Goal: Task Accomplishment & Management: Manage account settings

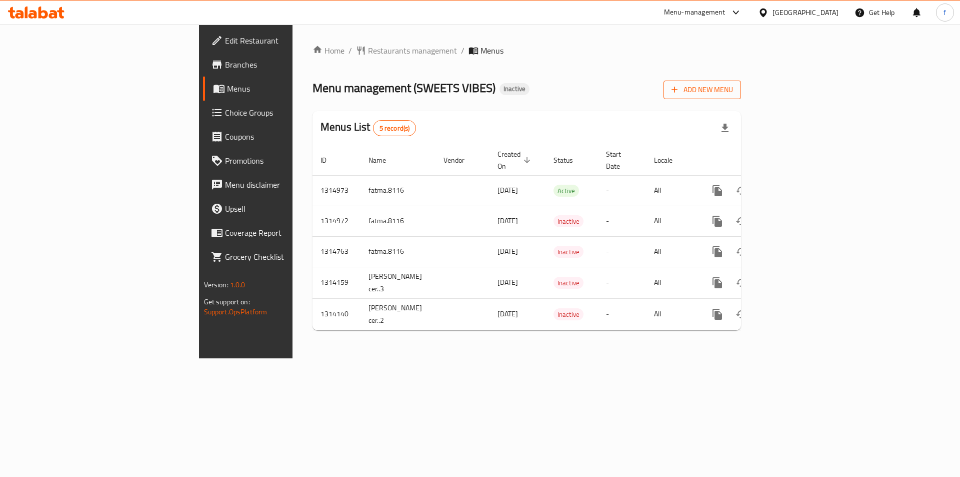
click at [733, 90] on span "Add New Menu" at bounding box center [703, 90] width 62 height 13
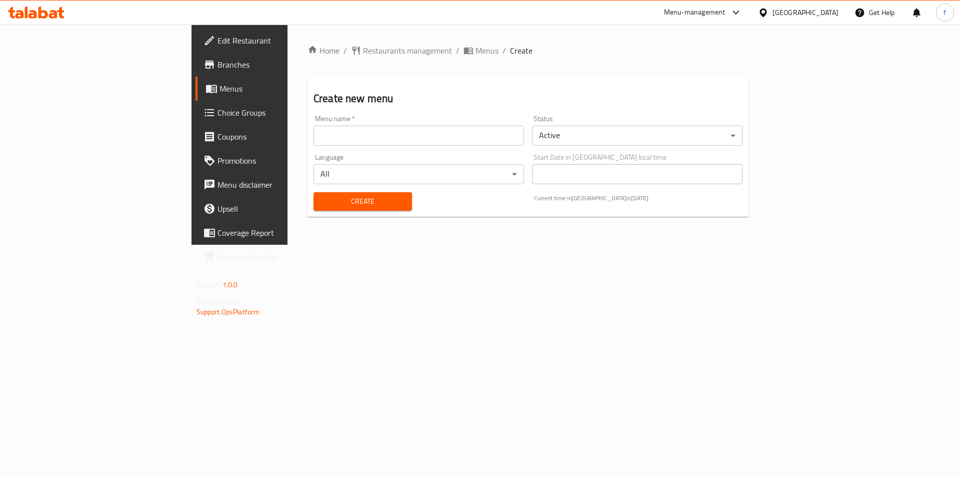
click at [432, 132] on input "text" at bounding box center [419, 136] width 211 height 20
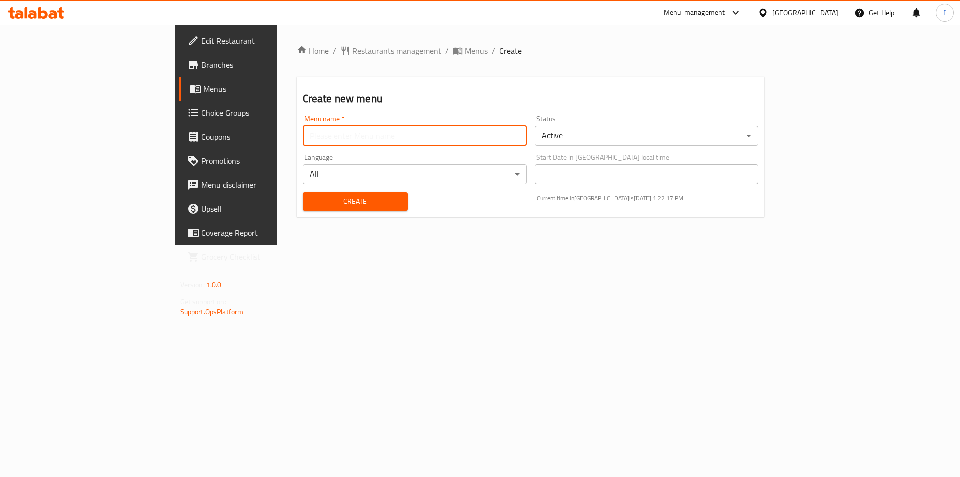
type input "fatma.8116"
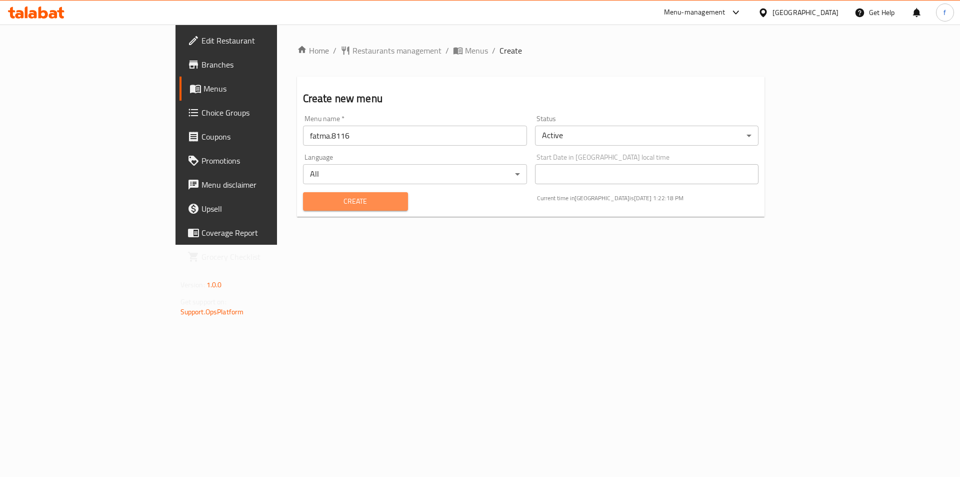
click at [311, 198] on span "Create" at bounding box center [355, 201] width 89 height 13
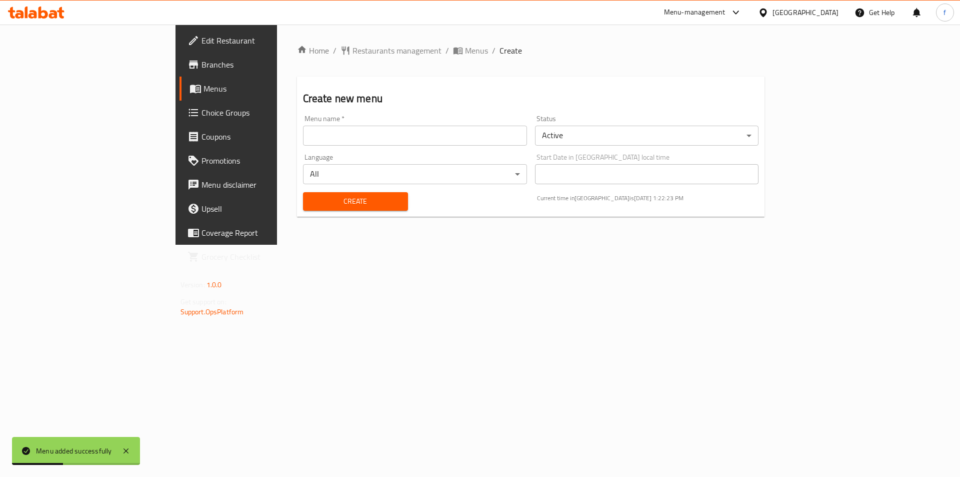
click at [204, 88] on span "Menus" at bounding box center [266, 89] width 125 height 12
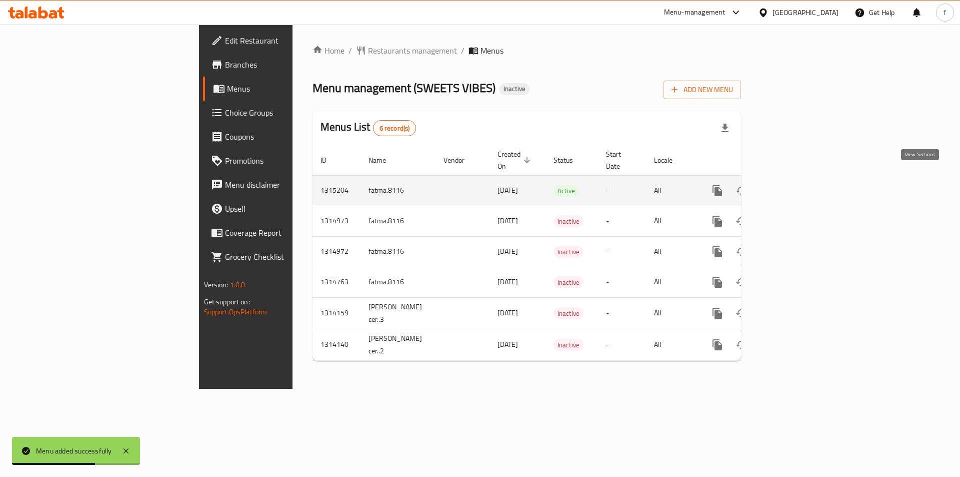
click at [794, 186] on icon "enhanced table" at bounding box center [789, 190] width 9 height 9
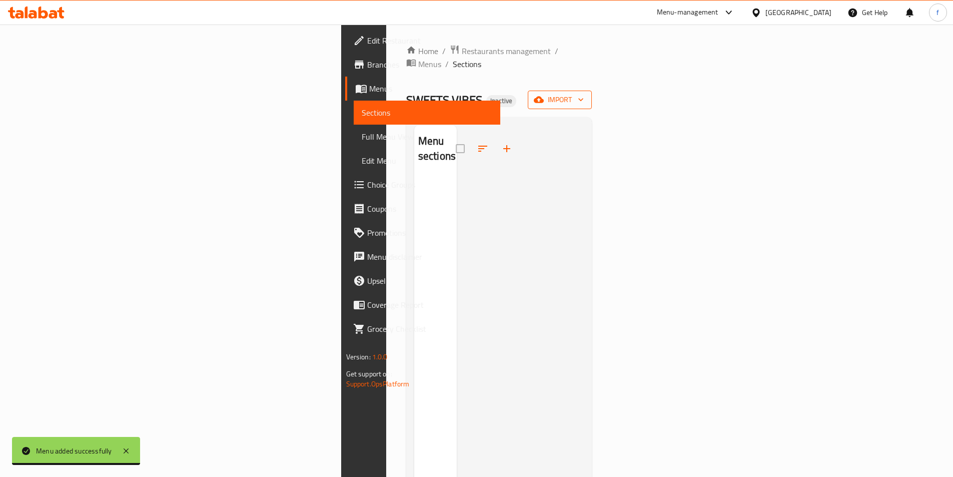
click at [584, 94] on span "import" at bounding box center [560, 100] width 48 height 13
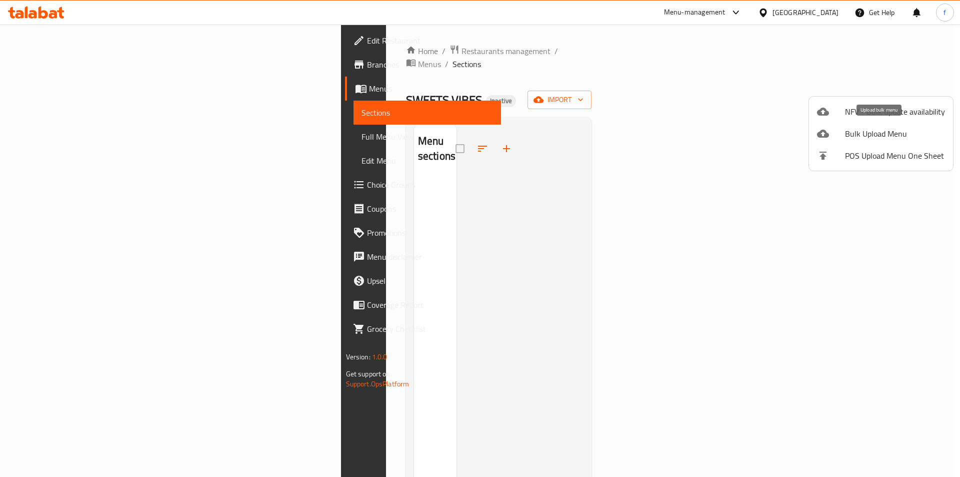
click at [893, 128] on span "Bulk Upload Menu" at bounding box center [895, 134] width 100 height 12
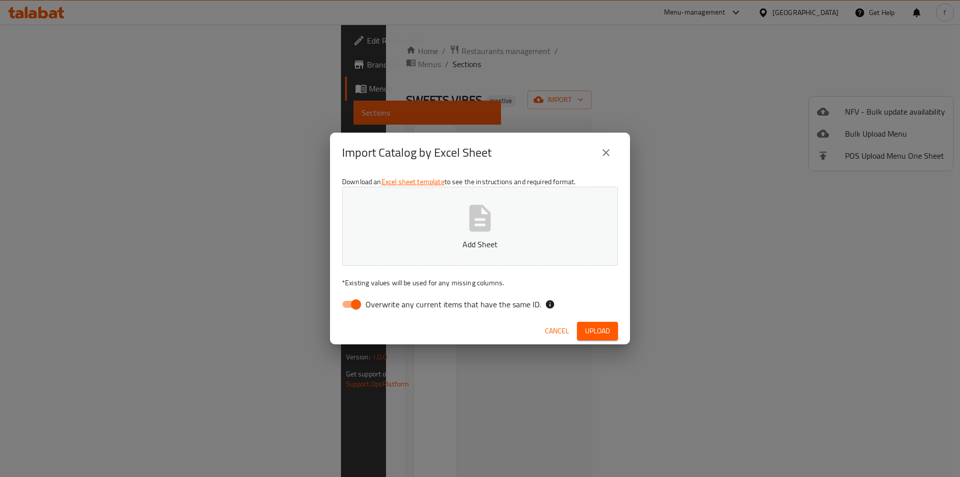
click at [605, 333] on span "Upload" at bounding box center [597, 331] width 25 height 13
click at [494, 267] on div "Download an Excel sheet template to see the instructions and required format. A…" at bounding box center [480, 245] width 300 height 145
click at [494, 246] on p "Add Sheet" at bounding box center [480, 244] width 245 height 12
click at [592, 329] on span "Upload" at bounding box center [597, 331] width 25 height 13
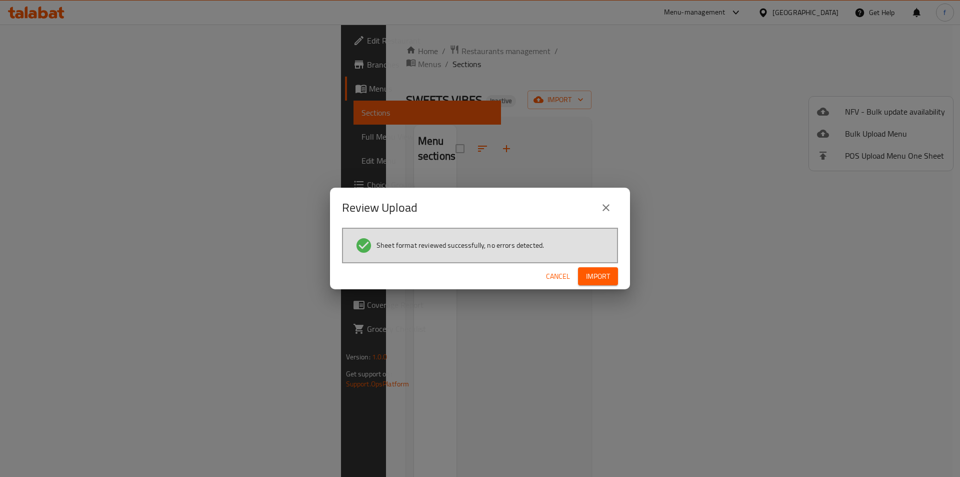
click at [600, 280] on span "Import" at bounding box center [598, 276] width 24 height 13
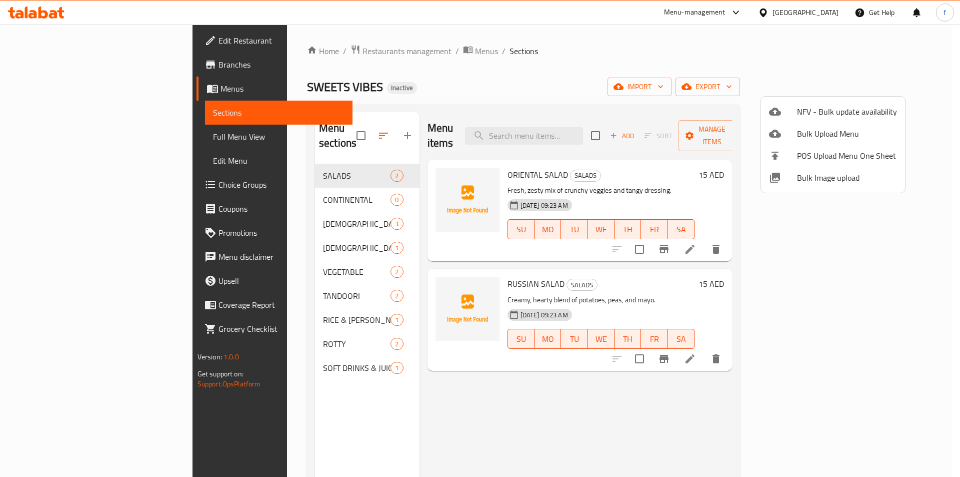
click at [696, 85] on div at bounding box center [480, 238] width 960 height 477
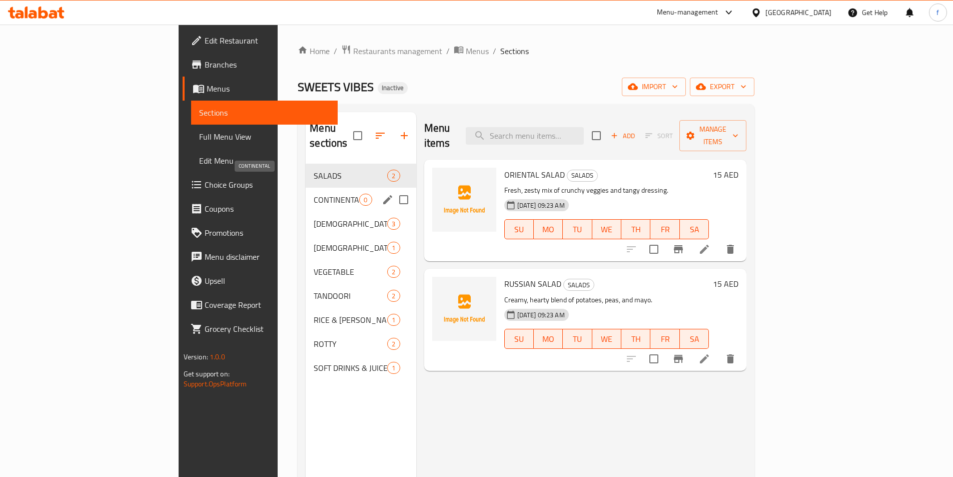
click at [314, 194] on span "CONTINENTAL" at bounding box center [337, 200] width 46 height 12
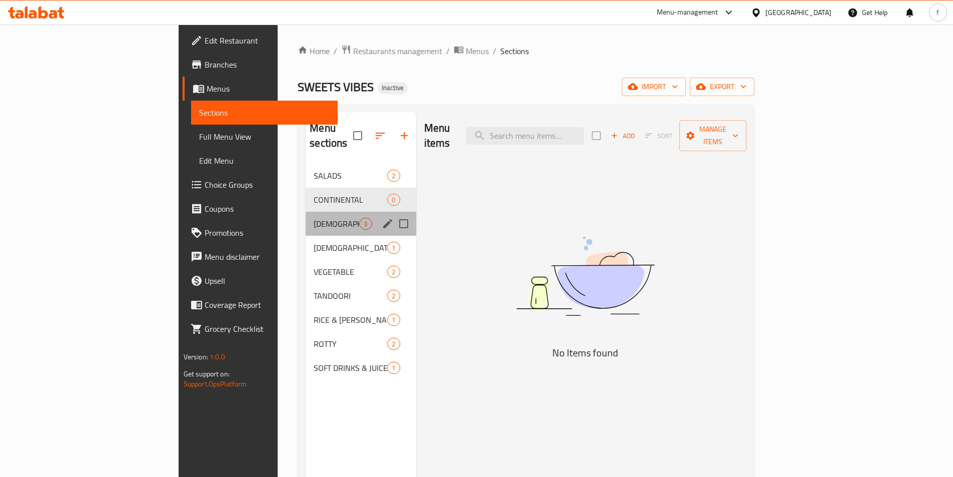
click at [306, 212] on div "CHINEESE 3" at bounding box center [361, 224] width 110 height 24
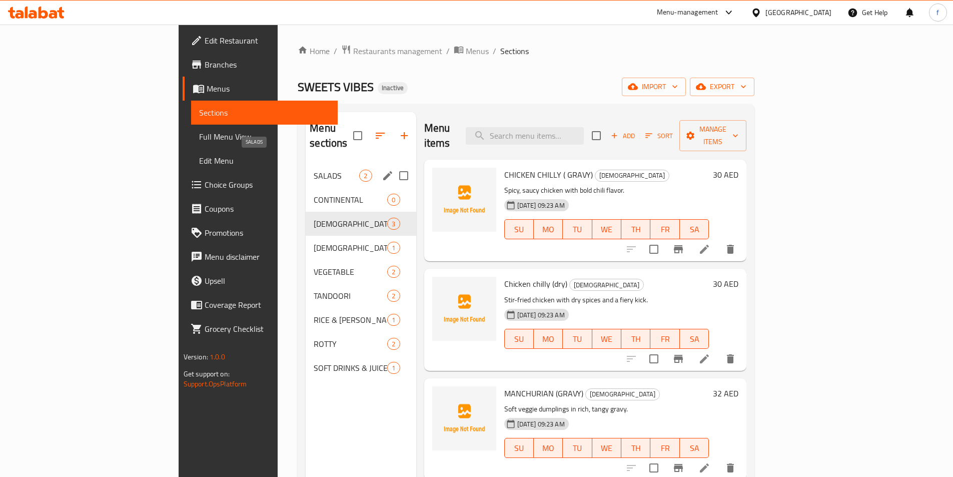
click at [314, 170] on span "SALADS" at bounding box center [337, 176] width 46 height 12
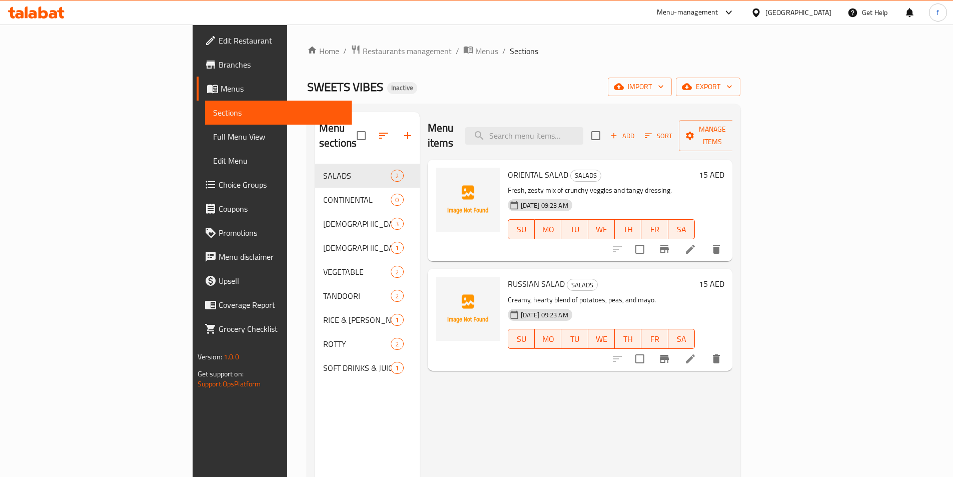
click at [656, 168] on h6 "ORIENTAL SALAD SALADS" at bounding box center [602, 175] width 188 height 14
click at [436, 175] on img at bounding box center [468, 200] width 64 height 64
click at [696, 243] on icon at bounding box center [690, 249] width 12 height 12
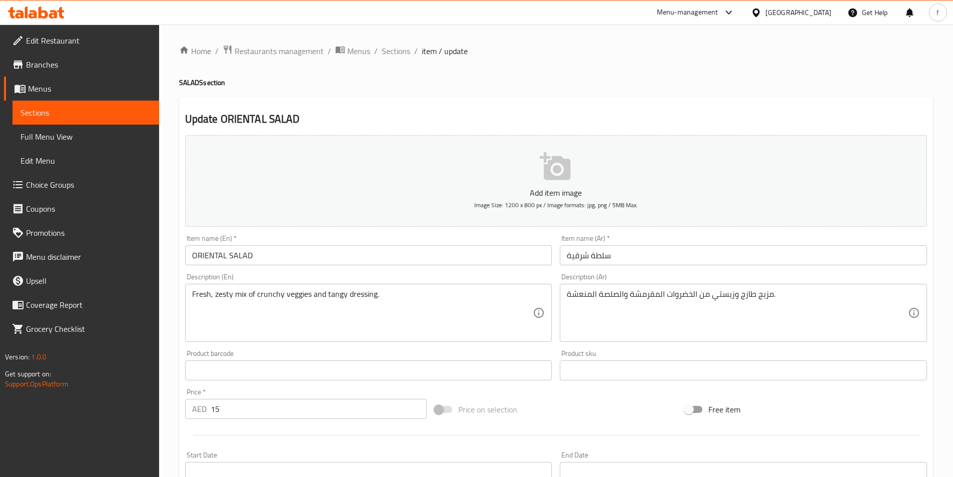
scroll to position [222, 0]
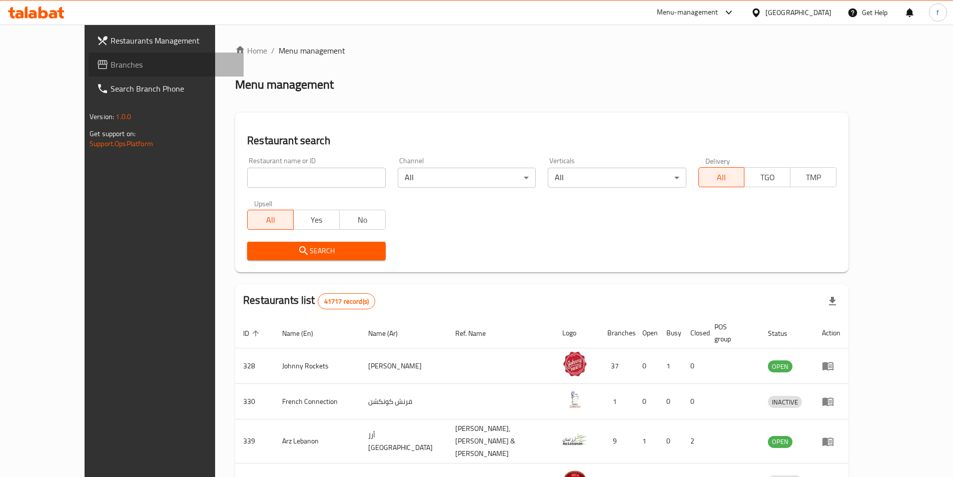
click at [111, 70] on span "Branches" at bounding box center [173, 65] width 125 height 12
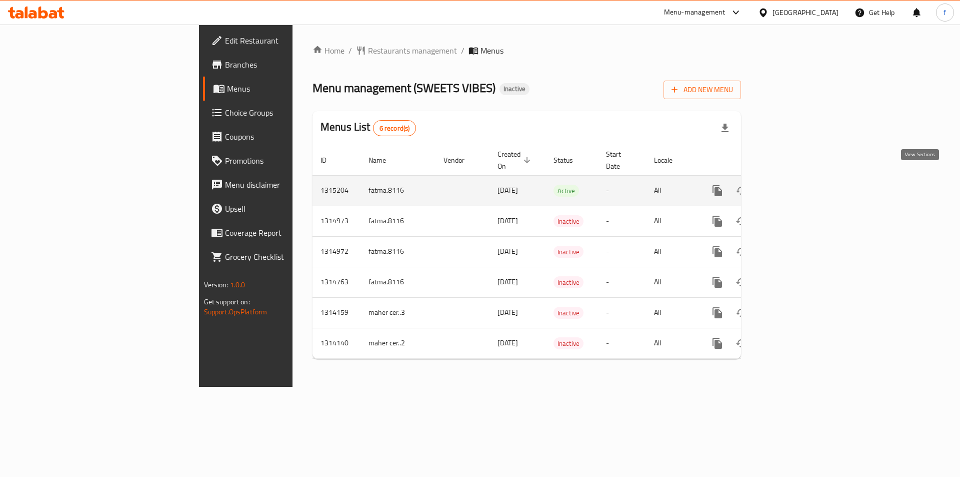
click at [796, 185] on icon "enhanced table" at bounding box center [790, 191] width 12 height 12
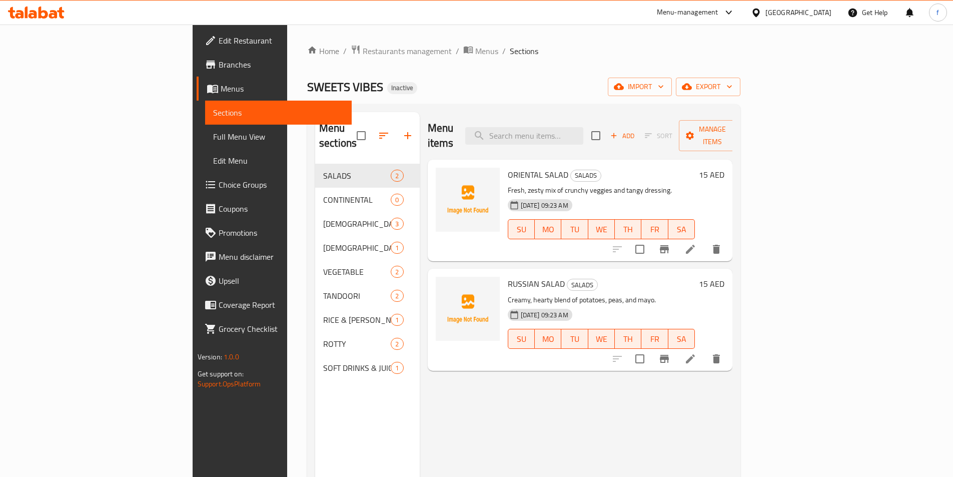
click at [323, 362] on span "SOFT DRINKS & JUICE" at bounding box center [357, 368] width 68 height 12
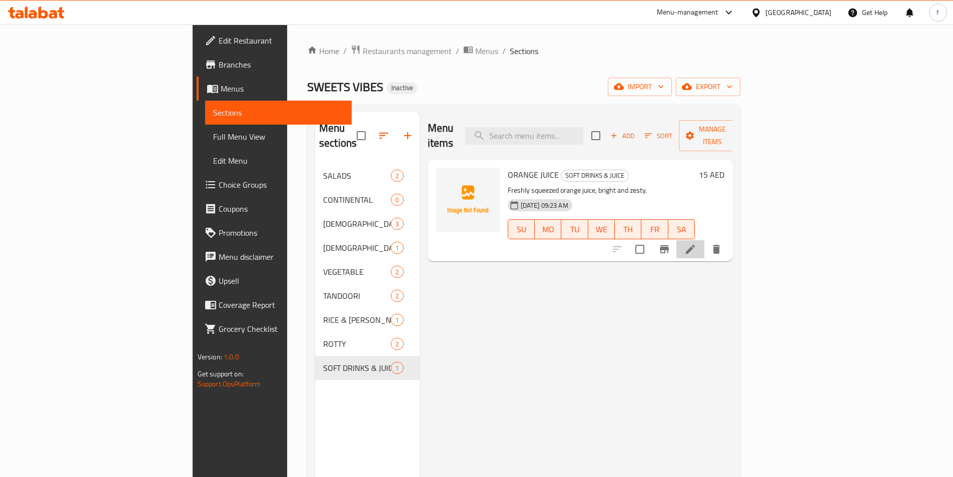
click at [704, 240] on li at bounding box center [690, 249] width 28 height 18
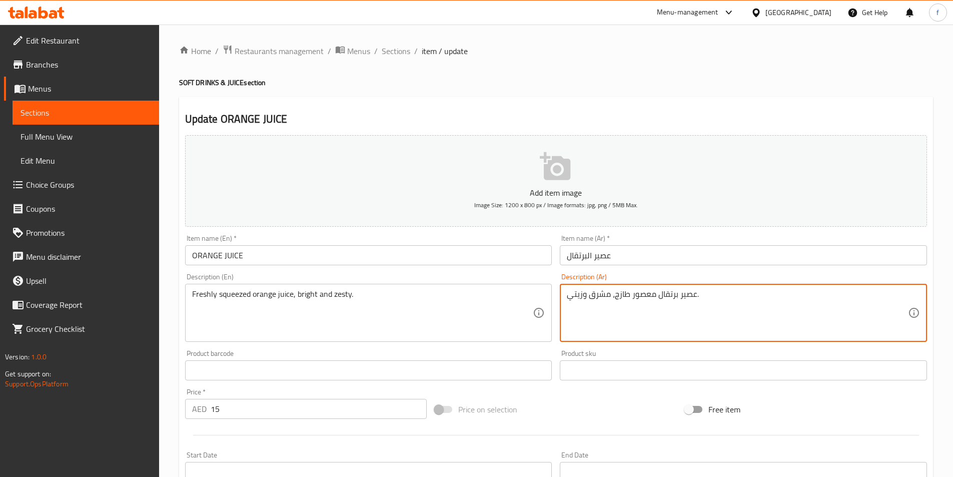
click at [576, 295] on textarea "عصير برتقال معصور طازج، مشرق وزيتي." at bounding box center [737, 313] width 341 height 48
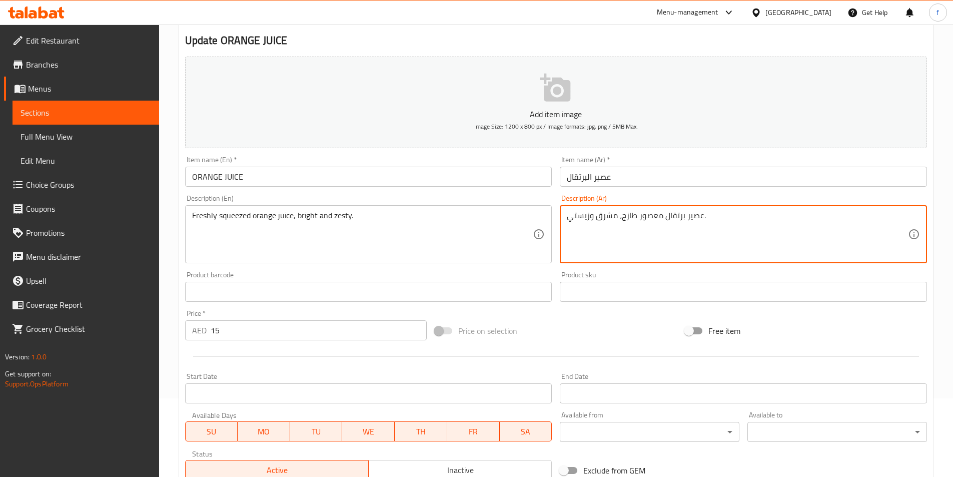
scroll to position [222, 0]
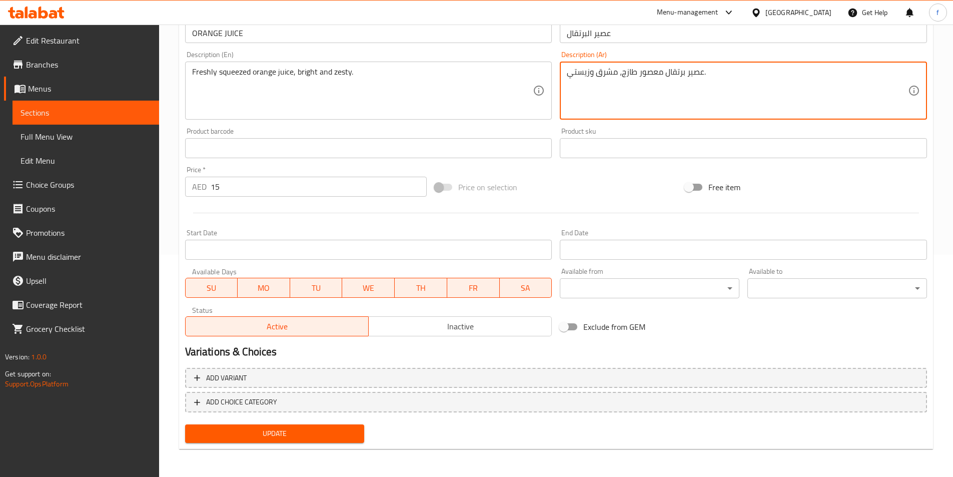
type textarea "عصير برتقال معصور طازج، مشرق وزيستي."
click at [254, 428] on span "Update" at bounding box center [275, 433] width 164 height 13
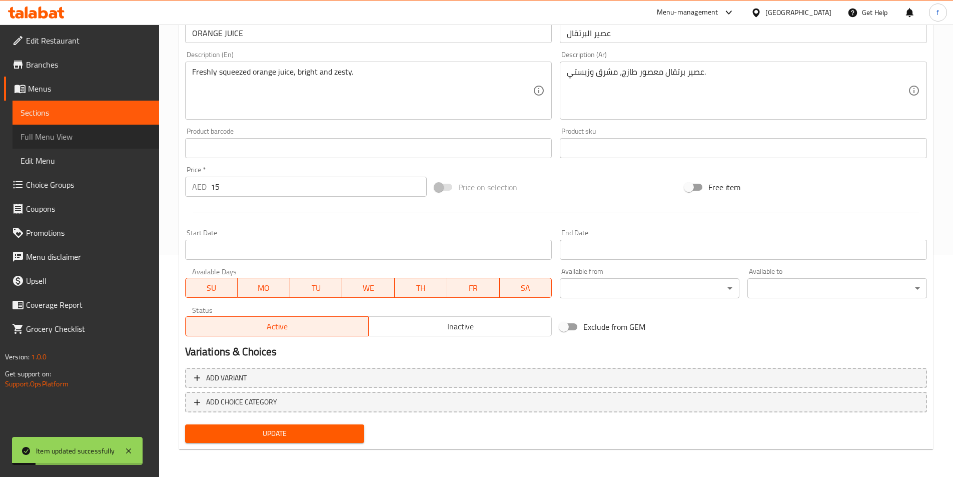
click at [65, 134] on span "Full Menu View" at bounding box center [86, 137] width 131 height 12
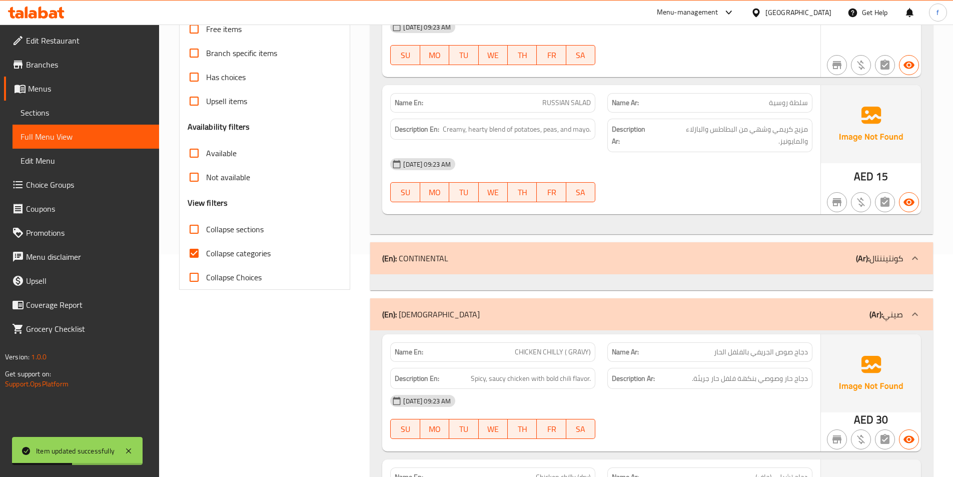
scroll to position [222, 0]
click at [200, 251] on input "Collapse categories" at bounding box center [194, 254] width 24 height 24
checkbox input "false"
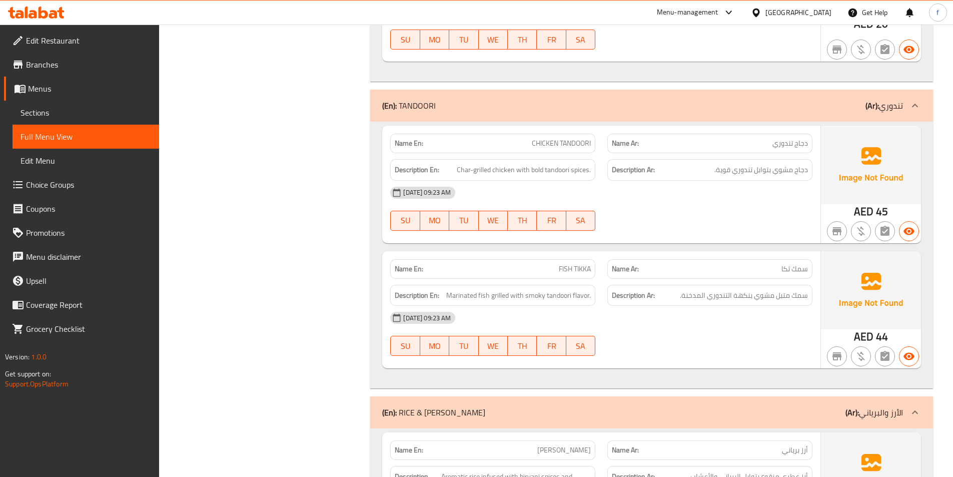
scroll to position [1224, 0]
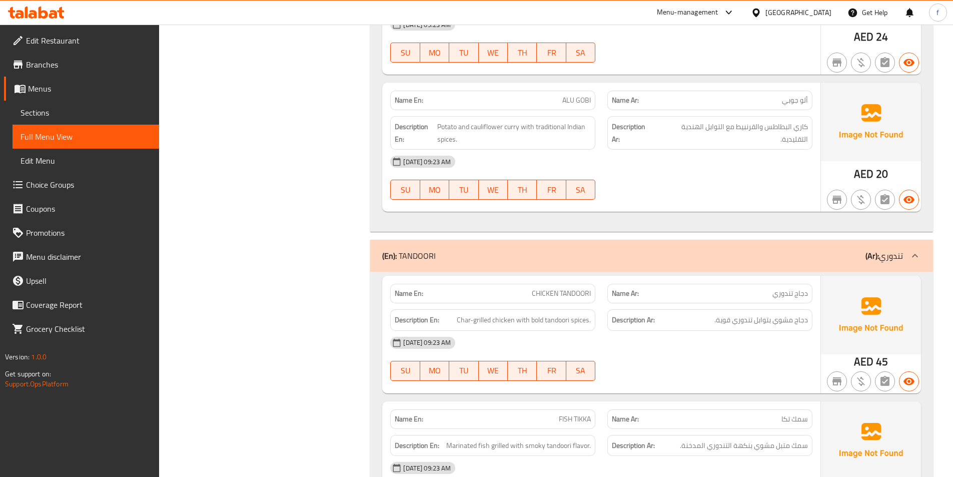
click at [93, 113] on span "Sections" at bounding box center [86, 113] width 131 height 12
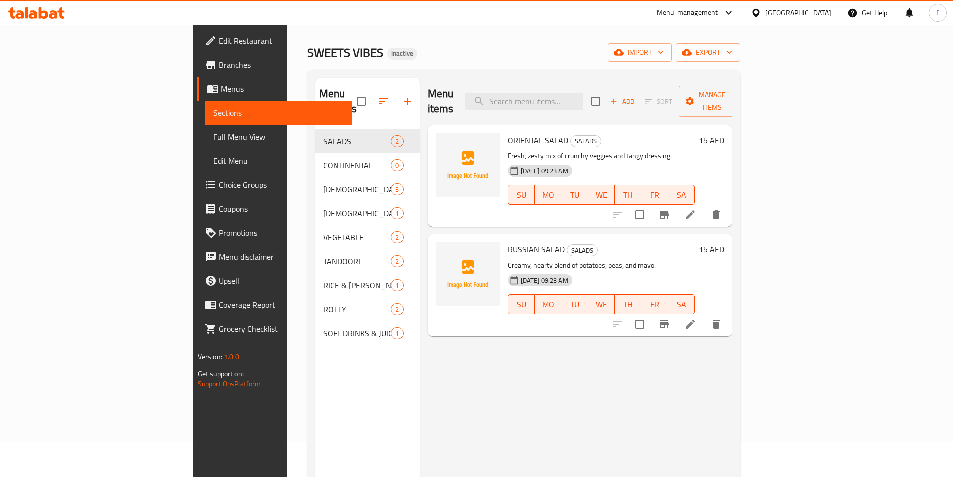
scroll to position [50, 0]
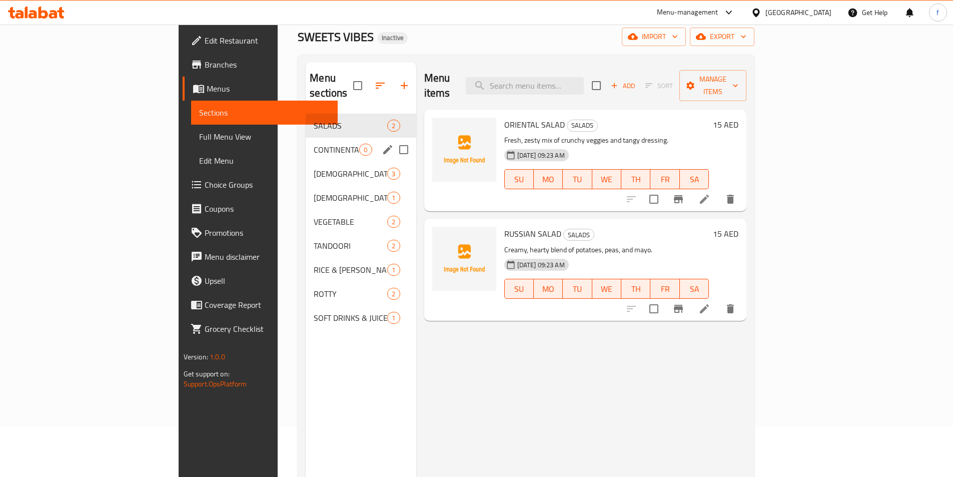
click at [393, 139] on input "Menu sections" at bounding box center [403, 149] width 21 height 21
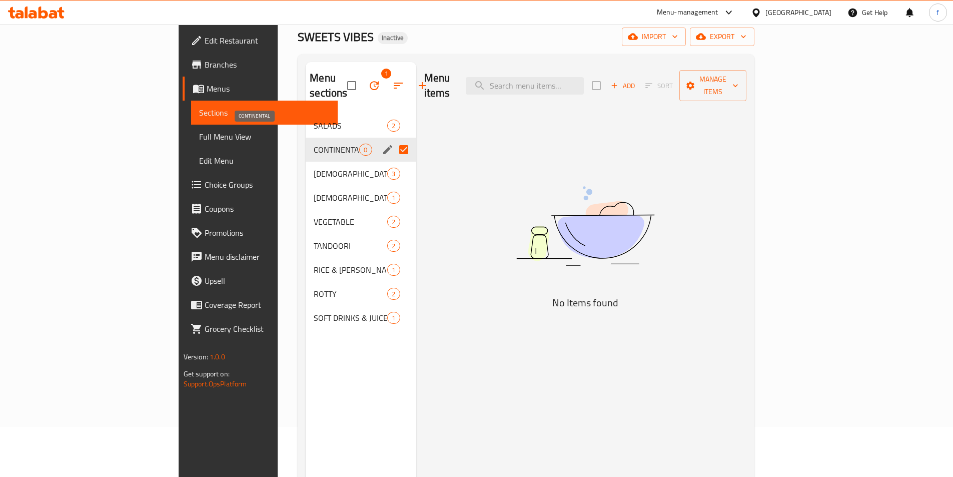
drag, startPoint x: 302, startPoint y: 137, endPoint x: 407, endPoint y: 121, distance: 106.7
click at [422, 121] on div "Menu items Add Sort Manage items No Items found" at bounding box center [581, 300] width 331 height 477
click at [393, 139] on input "Menu sections" at bounding box center [403, 149] width 21 height 21
drag, startPoint x: 265, startPoint y: 135, endPoint x: 468, endPoint y: 120, distance: 203.1
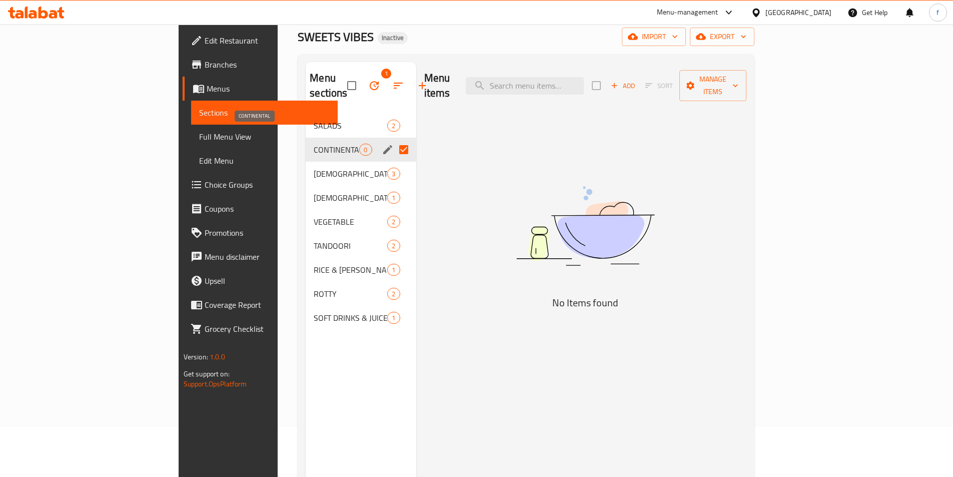
click at [469, 121] on div "Menu items Add Sort Manage items No Items found" at bounding box center [581, 300] width 331 height 477
click at [383, 145] on icon "edit" at bounding box center [387, 149] width 9 height 9
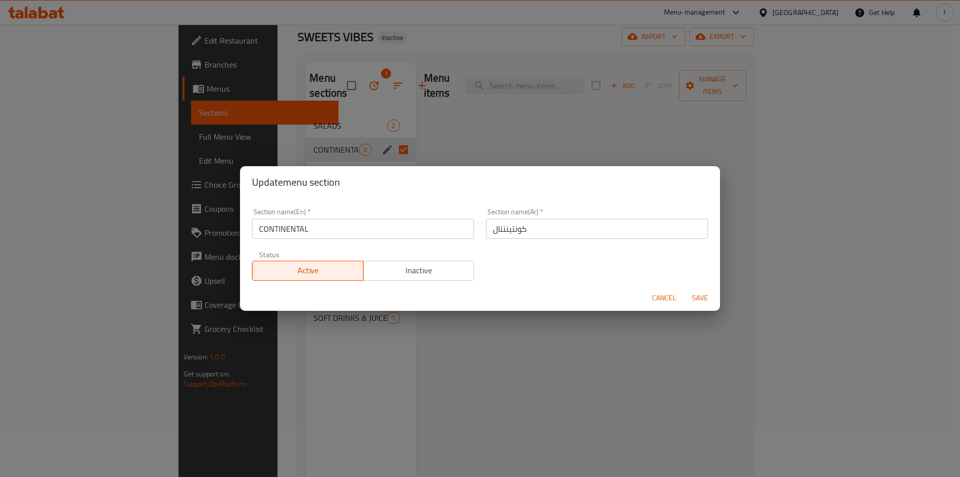
click at [629, 159] on div "Update menu section Section name(En)   * CONTINENTAL Section name(En) * Section…" at bounding box center [480, 238] width 960 height 477
click at [582, 78] on div "Update menu section Section name(En)   * CONTINENTAL Section name(En) * Section…" at bounding box center [480, 238] width 960 height 477
click at [655, 298] on span "Cancel" at bounding box center [664, 298] width 24 height 13
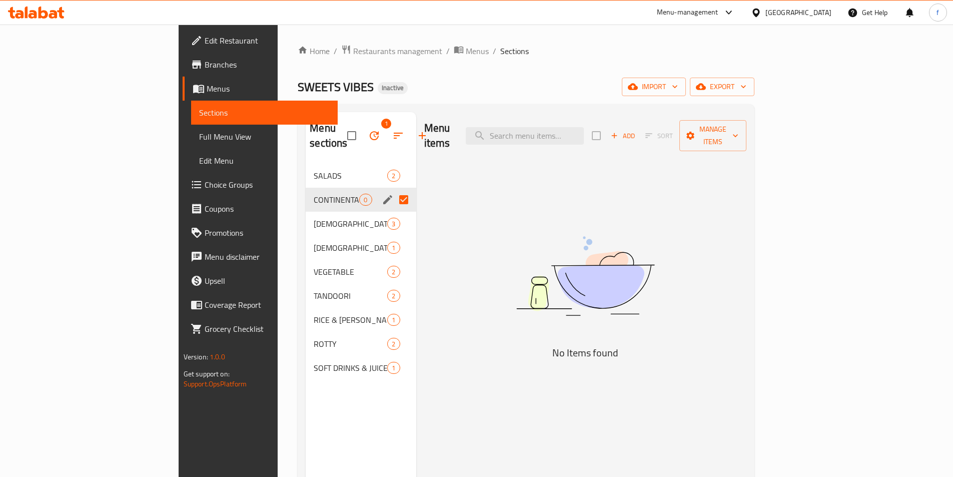
click at [746, 131] on div "Add Sort Manage items" at bounding box center [669, 135] width 155 height 31
drag, startPoint x: 255, startPoint y: 189, endPoint x: 494, endPoint y: 276, distance: 254.4
click at [494, 276] on div "Menu items Add Sort Manage items No Items found" at bounding box center [581, 350] width 331 height 477
click at [393, 189] on input "Menu sections" at bounding box center [403, 199] width 21 height 21
checkbox input "false"
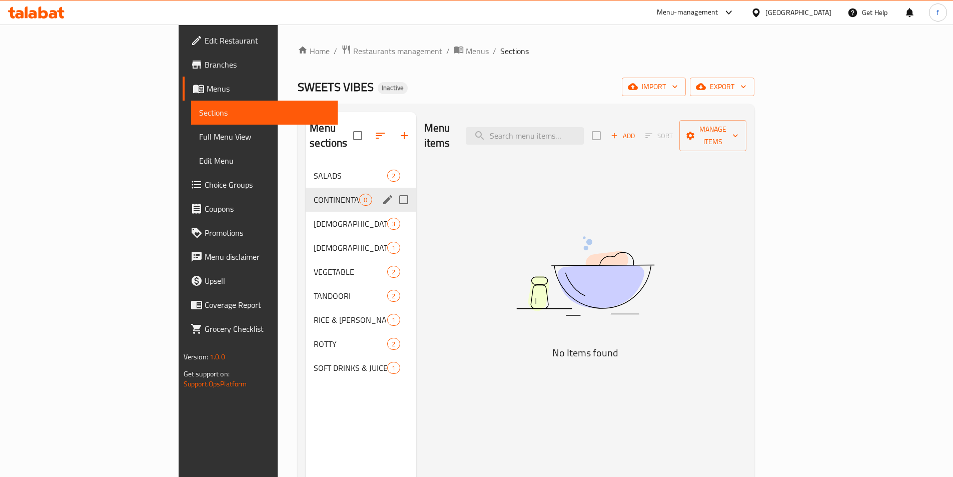
click at [383, 195] on icon "edit" at bounding box center [387, 199] width 9 height 9
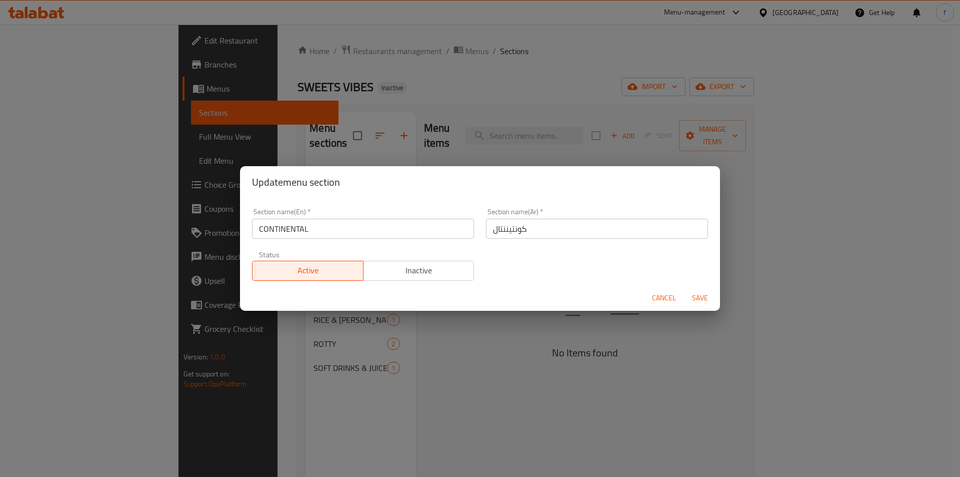
click at [444, 138] on div "Update menu section Section name(En)   * CONTINENTAL Section name(En) * Section…" at bounding box center [480, 238] width 960 height 477
click at [662, 299] on span "Cancel" at bounding box center [664, 298] width 24 height 13
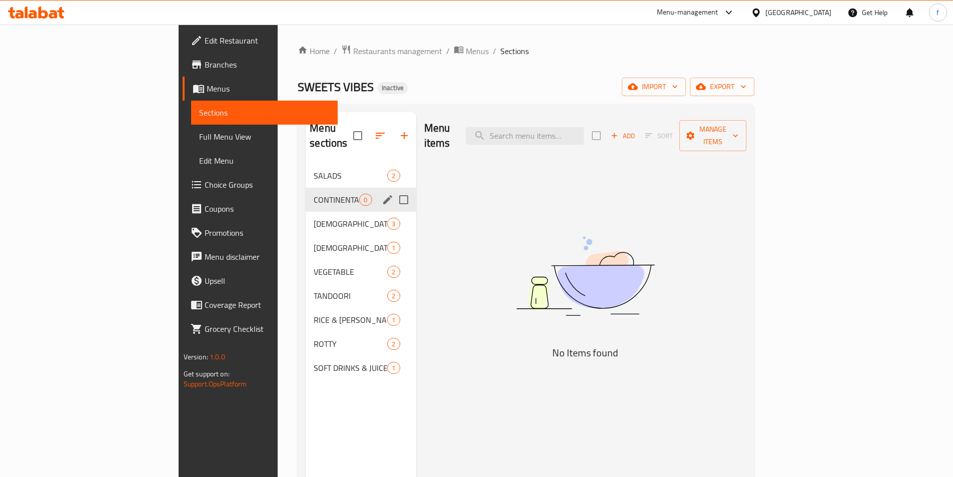
click at [393, 189] on input "Menu sections" at bounding box center [403, 199] width 21 height 21
checkbox input "true"
click at [368, 131] on icon "button" at bounding box center [374, 136] width 12 height 12
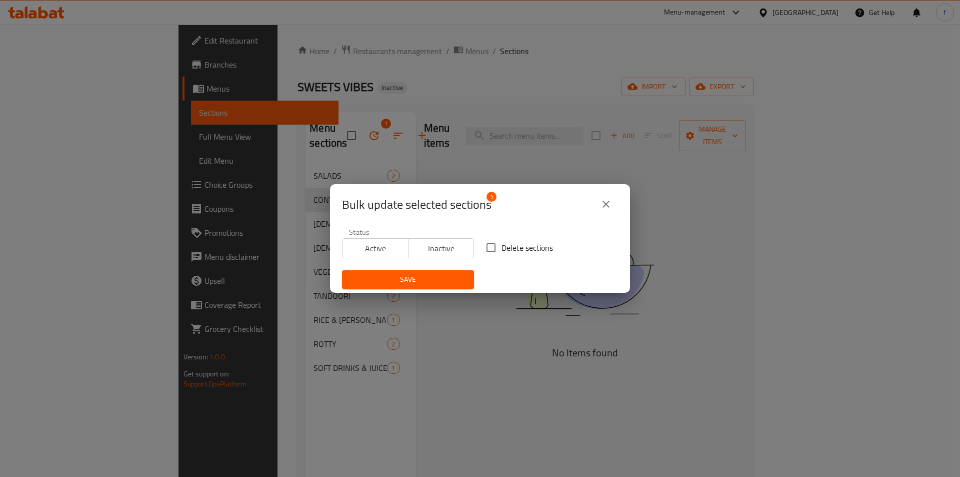
click at [485, 245] on input "Delete sections" at bounding box center [491, 247] width 21 height 21
checkbox input "true"
click at [435, 275] on span "Save" at bounding box center [408, 279] width 116 height 13
